Goal: Navigation & Orientation: Find specific page/section

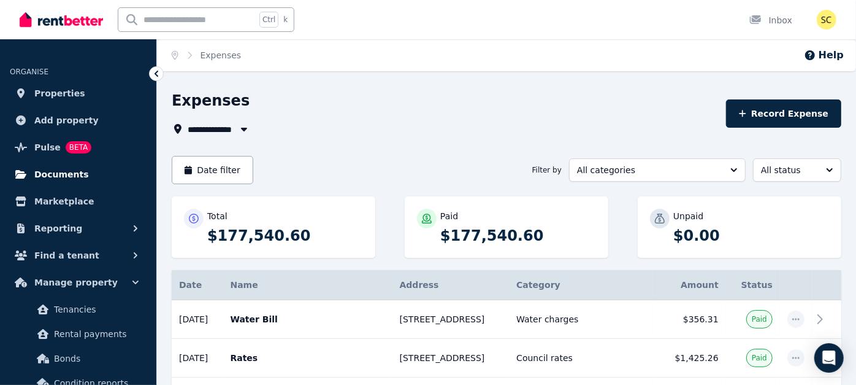
click at [64, 174] on span "Documents" at bounding box center [61, 174] width 55 height 15
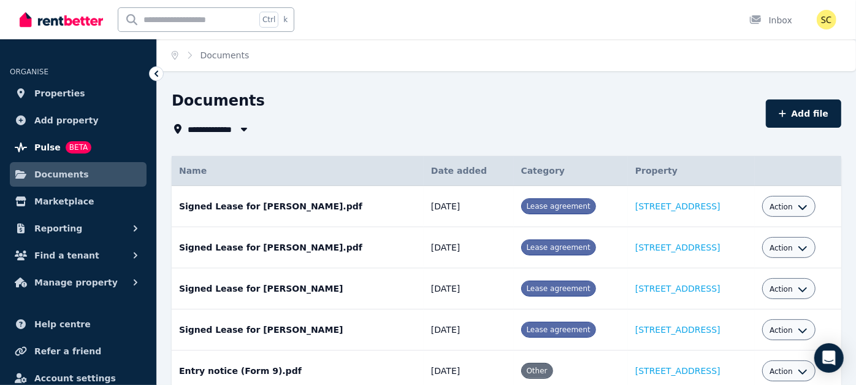
click at [53, 140] on span "Pulse" at bounding box center [47, 147] width 26 height 15
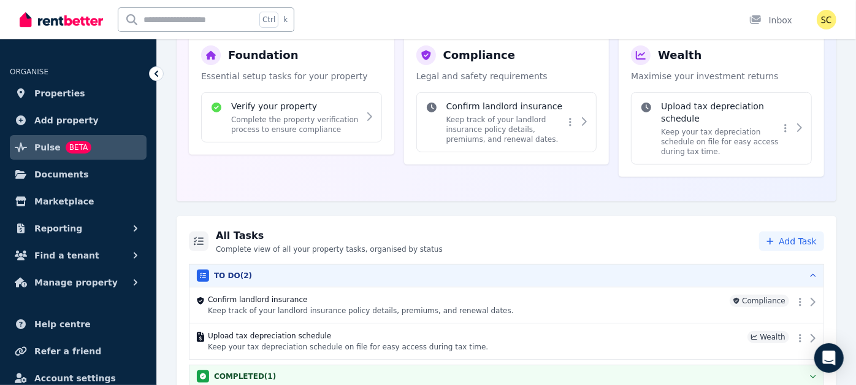
scroll to position [249, 0]
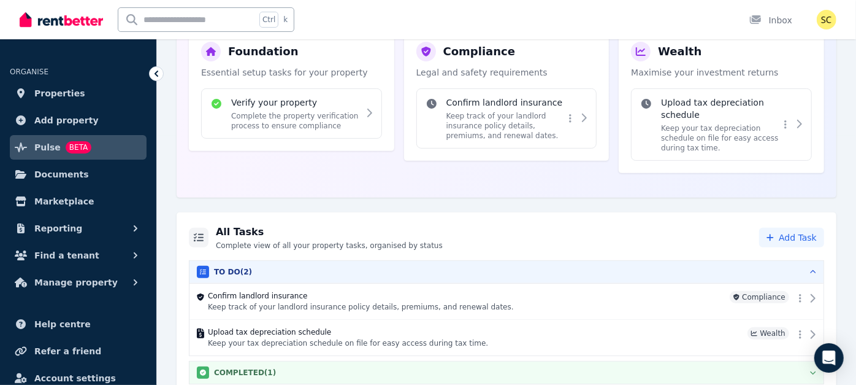
click at [813, 371] on icon "button" at bounding box center [814, 372] width 6 height 3
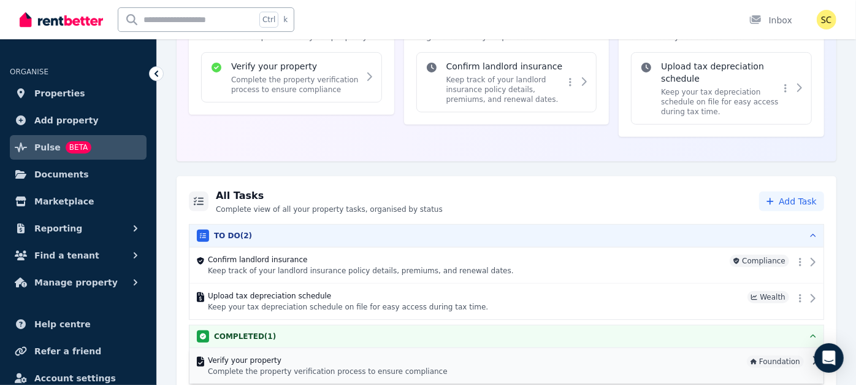
click at [321, 366] on p "Complete the property verification process to ensure compliance" at bounding box center [475, 371] width 534 height 10
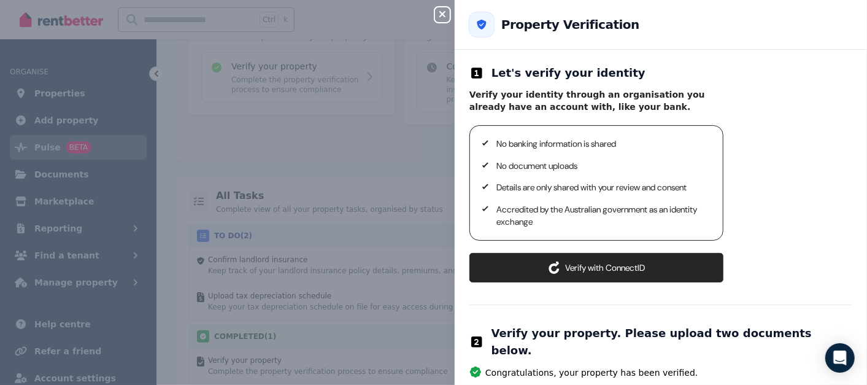
click at [440, 18] on icon "button" at bounding box center [442, 14] width 15 height 10
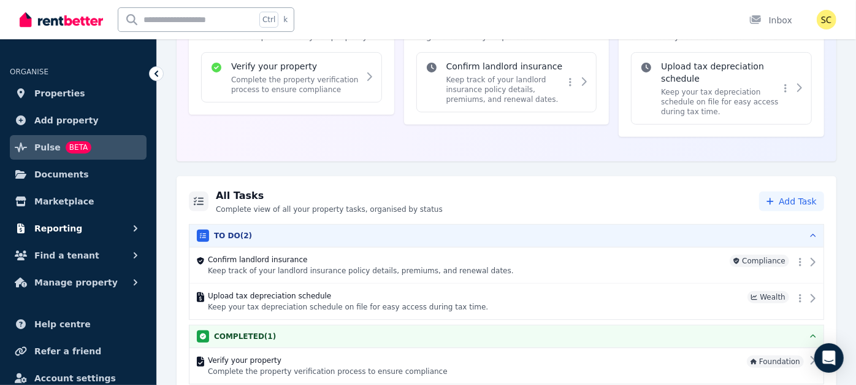
click at [54, 233] on span "Reporting" at bounding box center [58, 228] width 48 height 15
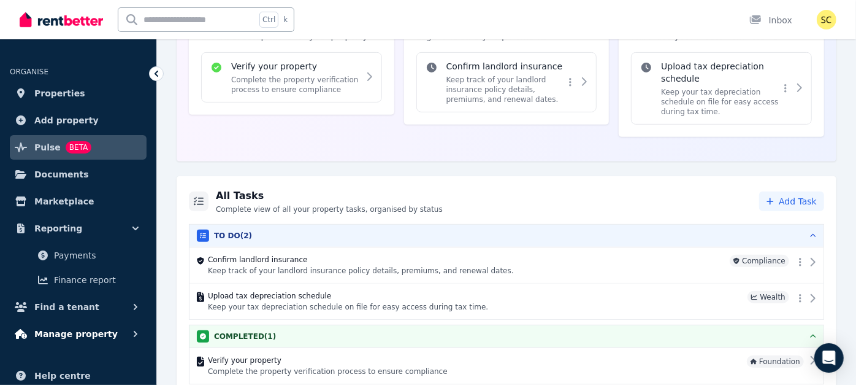
click at [88, 333] on span "Manage property" at bounding box center [75, 333] width 83 height 15
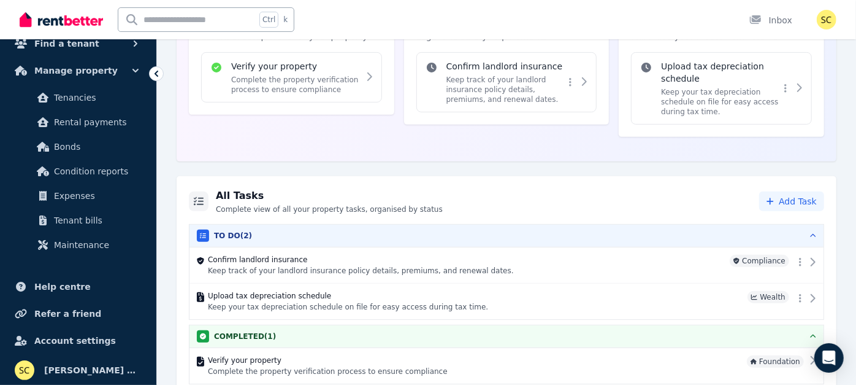
scroll to position [213, 0]
